Goal: Information Seeking & Learning: Stay updated

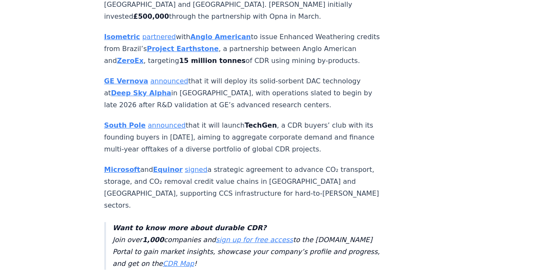
scroll to position [1362, 0]
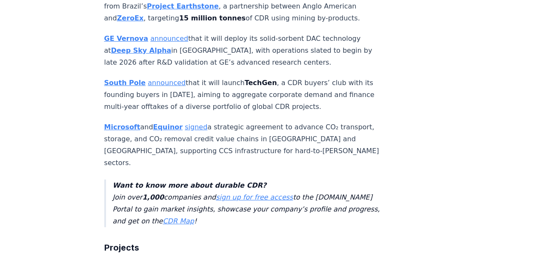
click at [191, 123] on link "signed" at bounding box center [196, 127] width 23 height 8
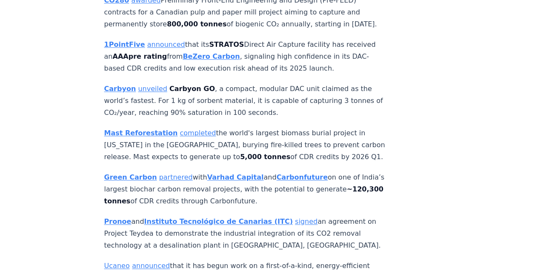
scroll to position [1990, 0]
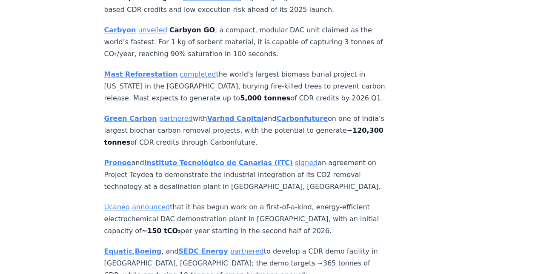
scroll to position [2032, 0]
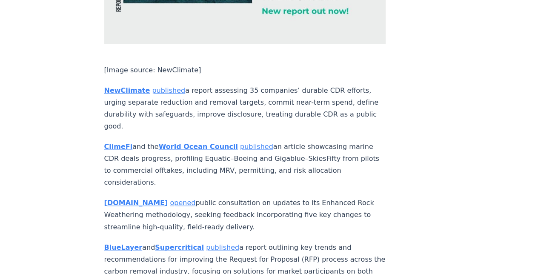
scroll to position [3801, 0]
